Goal: Find specific page/section: Find specific page/section

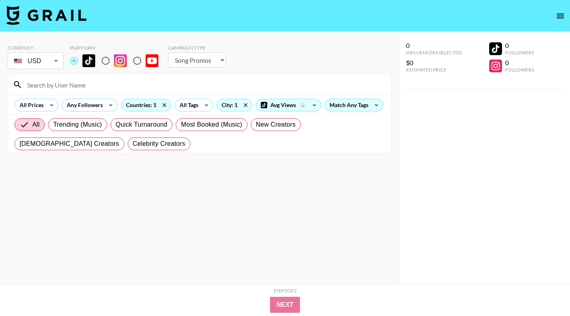
select select "Song"
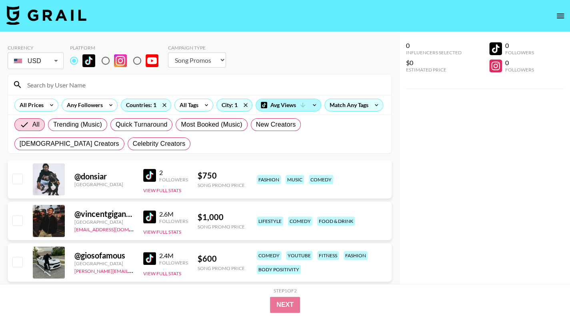
click at [265, 105] on span at bounding box center [264, 105] width 6 height 6
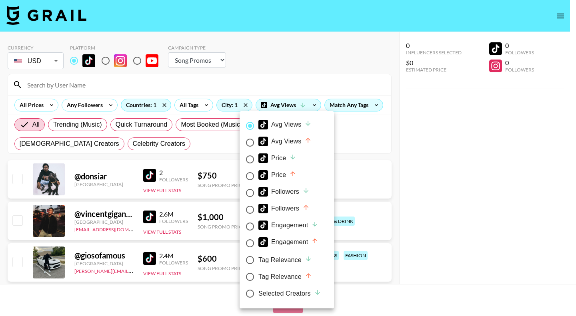
click at [299, 87] on div at bounding box center [288, 158] width 576 height 316
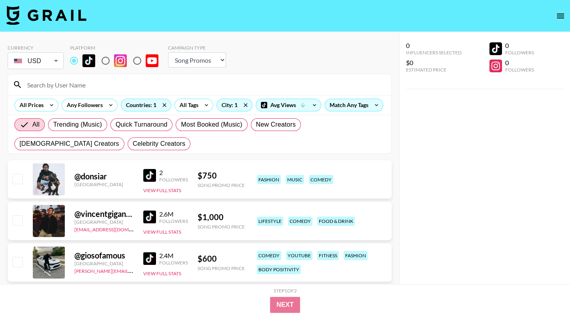
click at [360, 105] on div "Match Any Tags" at bounding box center [354, 105] width 58 height 12
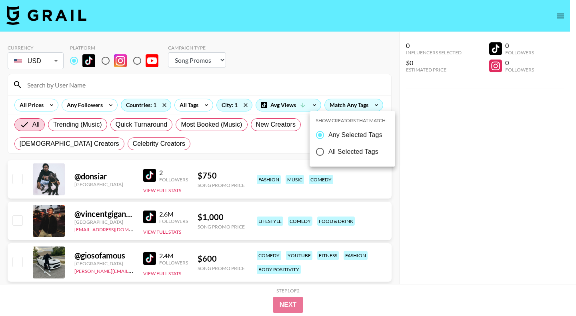
click at [200, 110] on div at bounding box center [288, 158] width 576 height 316
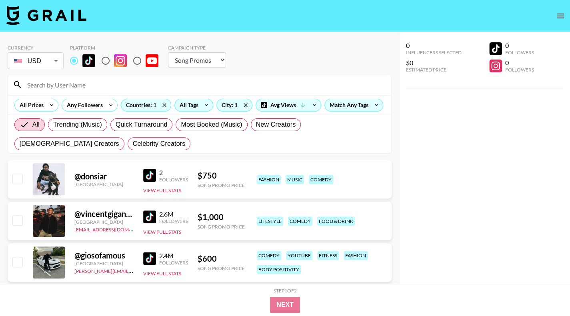
click at [200, 105] on icon at bounding box center [206, 105] width 13 height 12
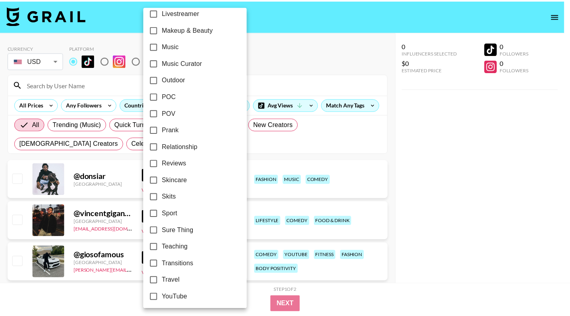
scroll to position [448, 0]
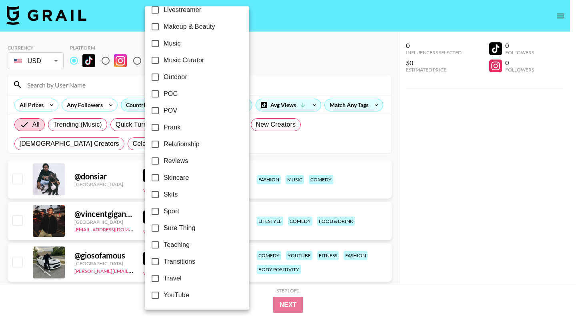
click at [174, 193] on span "Skits" at bounding box center [171, 195] width 14 height 10
click at [164, 193] on input "Skits" at bounding box center [155, 194] width 17 height 17
checkbox input "true"
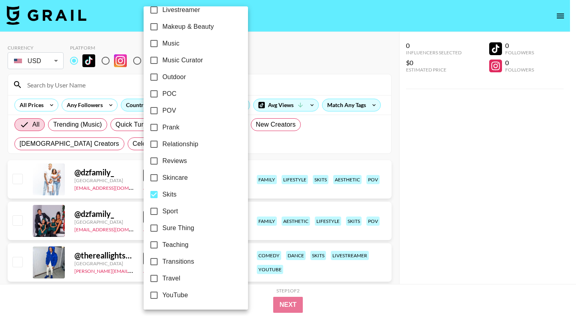
click at [412, 167] on div at bounding box center [288, 158] width 576 height 316
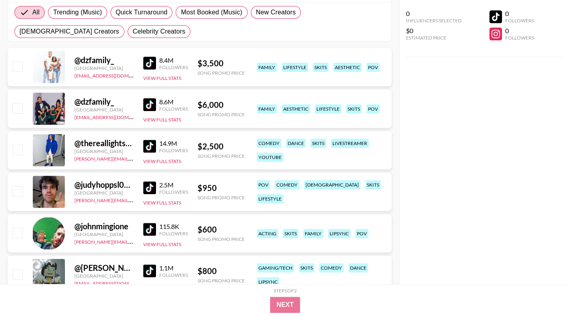
scroll to position [120, 0]
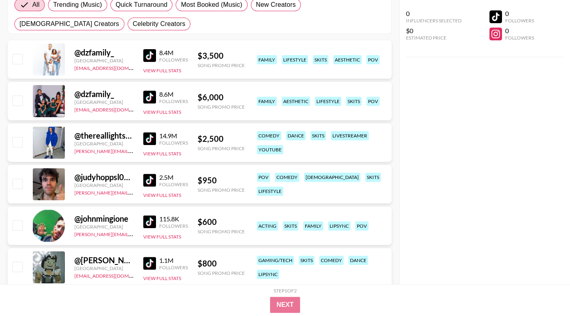
click at [152, 178] on img at bounding box center [149, 180] width 13 height 13
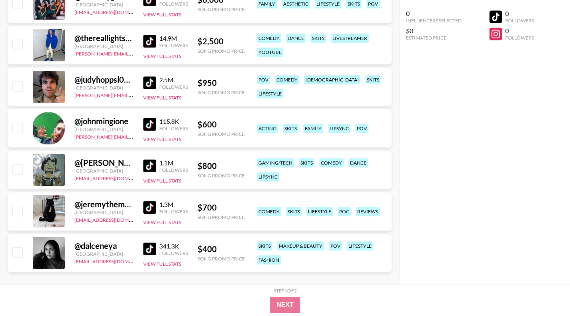
scroll to position [227, 0]
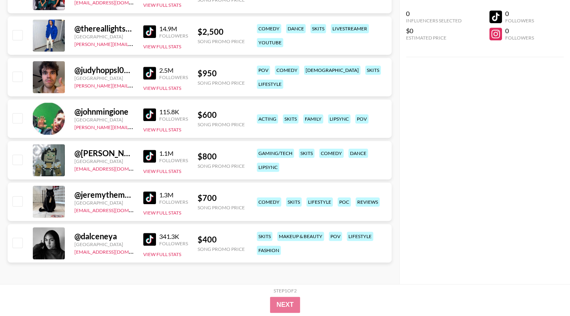
click at [148, 241] on img at bounding box center [149, 239] width 13 height 13
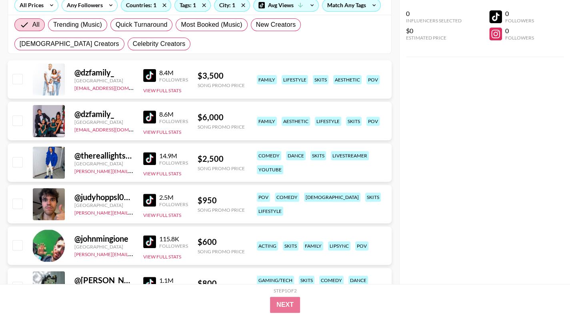
scroll to position [67, 0]
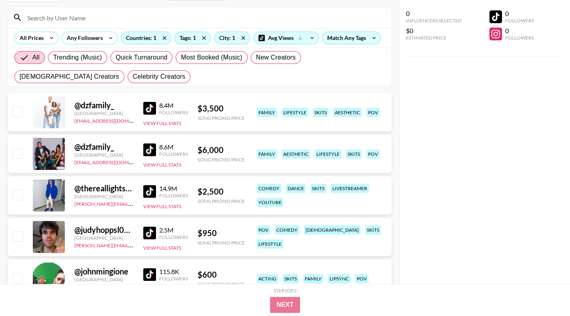
click at [207, 40] on icon at bounding box center [204, 38] width 13 height 12
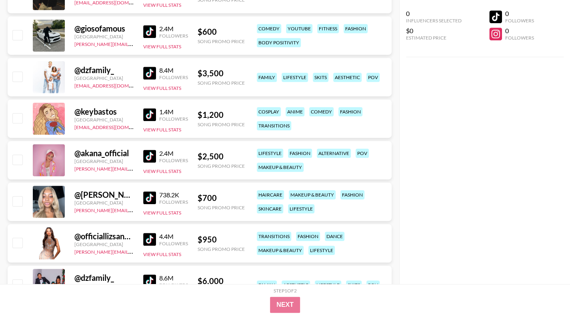
scroll to position [471, 0]
